Goal: Find specific page/section: Find specific page/section

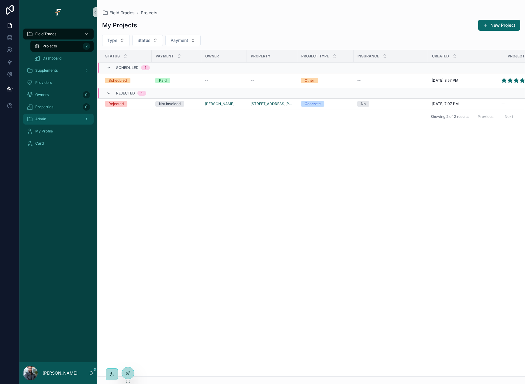
click at [62, 116] on div "Admin" at bounding box center [58, 119] width 63 height 10
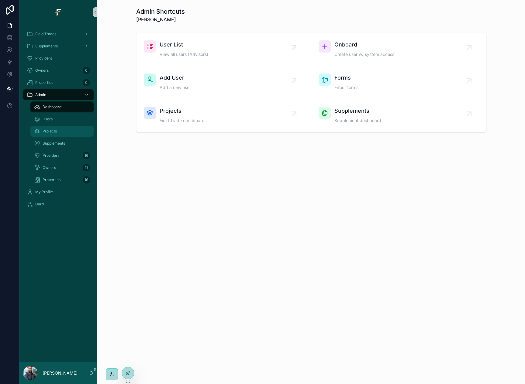
click at [69, 129] on div "Projects" at bounding box center [62, 131] width 56 height 10
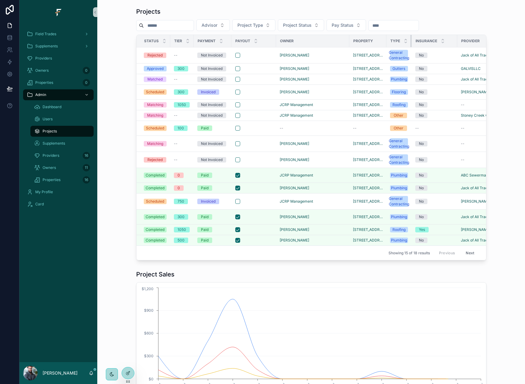
drag, startPoint x: 407, startPoint y: 39, endPoint x: 411, endPoint y: 37, distance: 4.3
click at [411, 37] on tr "Status Tier Payment Payout Owner Property Type Insurance Provider Created Advis…" at bounding box center [391, 41] width 510 height 12
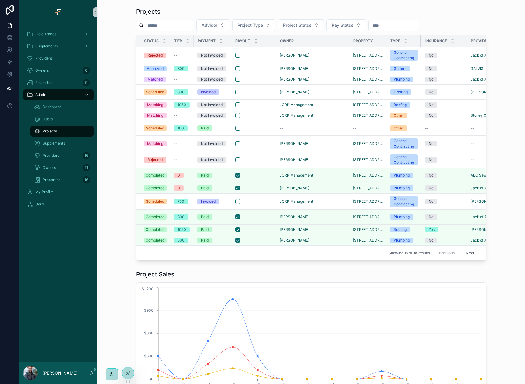
drag, startPoint x: 408, startPoint y: 42, endPoint x: 421, endPoint y: 41, distance: 13.4
click at [421, 41] on tr "Status Tier Payment Payout Owner Property Type Insurance Provider Created Advis…" at bounding box center [396, 41] width 520 height 12
drag, startPoint x: 418, startPoint y: 43, endPoint x: 422, endPoint y: 41, distance: 4.5
click at [422, 41] on tr "Status Tier Payment Payout Owner Property Type Insurance Provider Created Advis…" at bounding box center [396, 41] width 521 height 12
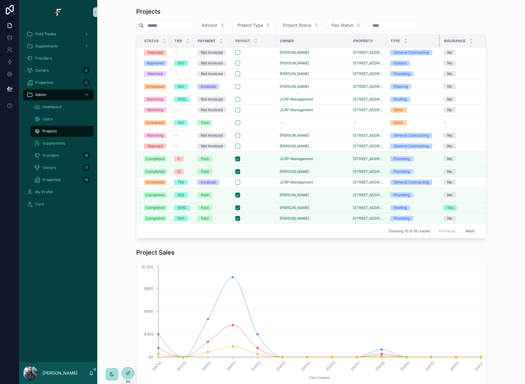
drag, startPoint x: 421, startPoint y: 42, endPoint x: 436, endPoint y: 41, distance: 15.2
click at [438, 41] on div "scrollable content" at bounding box center [439, 41] width 2 height 12
click at [159, 52] on div "Rejected" at bounding box center [154, 52] width 15 height 5
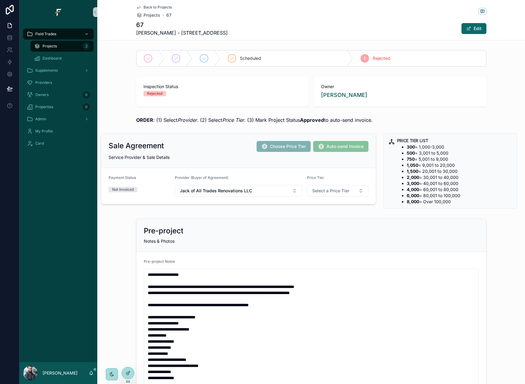
click at [194, 116] on div "ORDER : (1) Select Provider . (2) Select Price Tier . (3) Mark Project Status A…" at bounding box center [310, 120] width 427 height 12
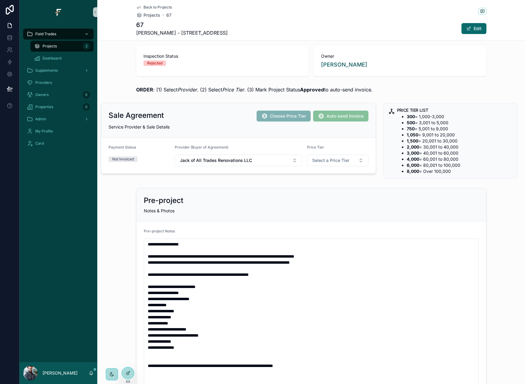
click at [128, 211] on div "**********" at bounding box center [310, 333] width 427 height 294
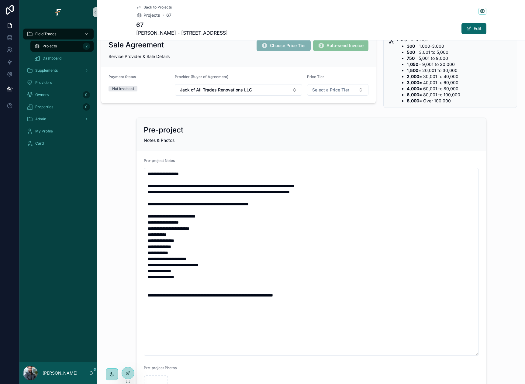
scroll to position [0, 0]
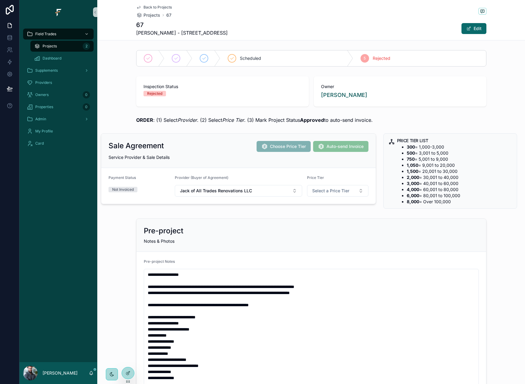
click at [123, 267] on div "**********" at bounding box center [310, 363] width 427 height 294
click at [384, 27] on div "67 [PERSON_NAME] - [STREET_ADDRESS] Edit" at bounding box center [311, 29] width 350 height 16
click at [408, 31] on div "67 [PERSON_NAME] - [STREET_ADDRESS] Edit" at bounding box center [311, 29] width 350 height 16
click at [410, 119] on div "ORDER : (1) Select Provider . (2) Select Price Tier . (3) Mark Project Status A…" at bounding box center [311, 119] width 350 height 7
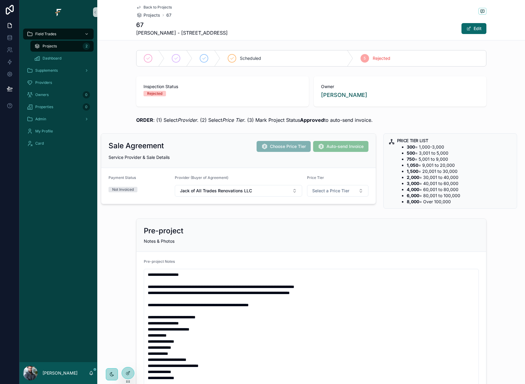
click at [410, 119] on div "ORDER : (1) Select Provider . (2) Select Price Tier . (3) Mark Project Status A…" at bounding box center [311, 119] width 350 height 7
